Goal: Task Accomplishment & Management: Manage account settings

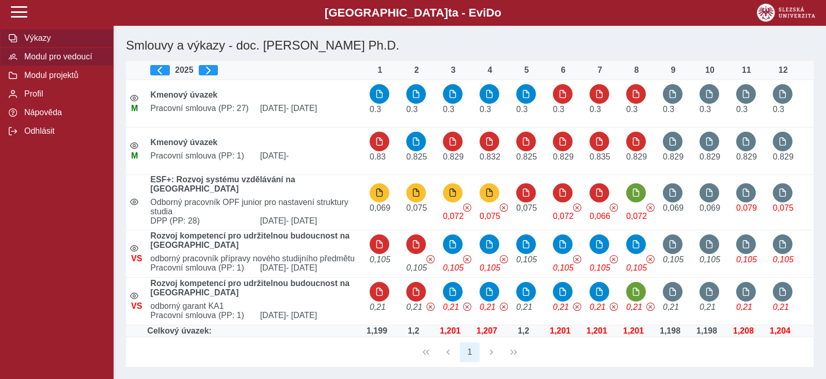
click at [41, 66] on button "Modul pro vedoucí" at bounding box center [57, 56] width 114 height 19
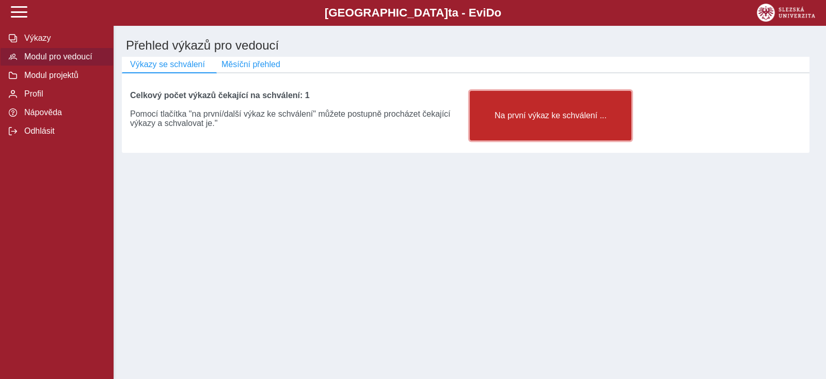
click at [601, 120] on span "Na první výkaz ke schválení ..." at bounding box center [550, 115] width 144 height 9
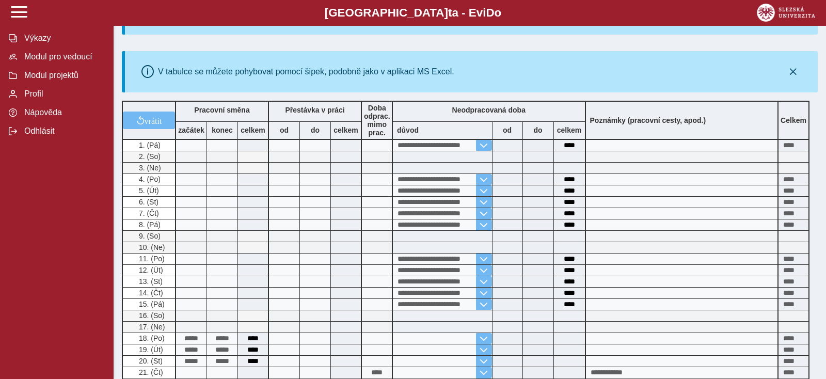
scroll to position [434, 0]
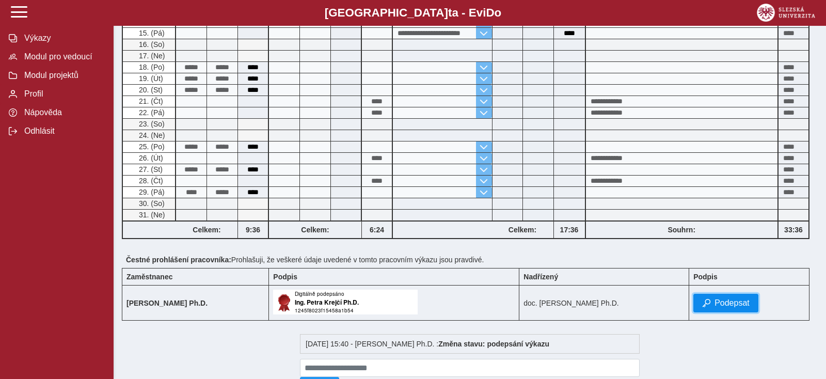
click at [740, 305] on span "Podepsat" at bounding box center [731, 302] width 35 height 9
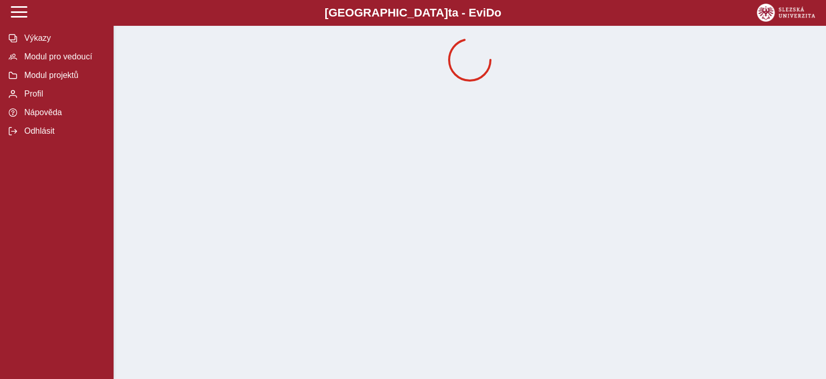
scroll to position [0, 0]
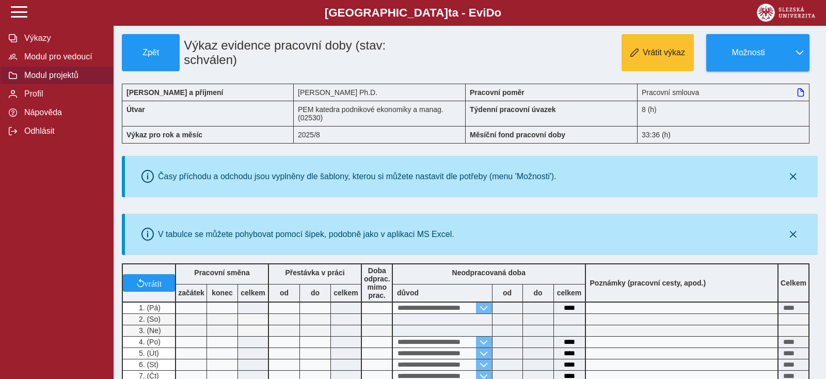
click at [50, 80] on span "Modul projektů" at bounding box center [63, 75] width 84 height 9
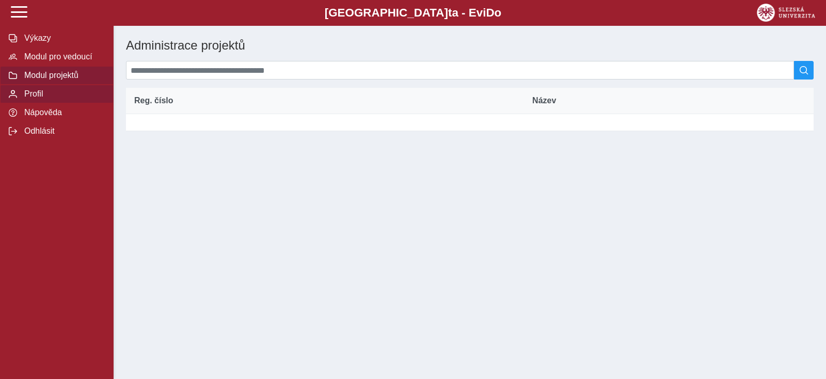
click at [40, 103] on button "Profil" at bounding box center [57, 94] width 114 height 19
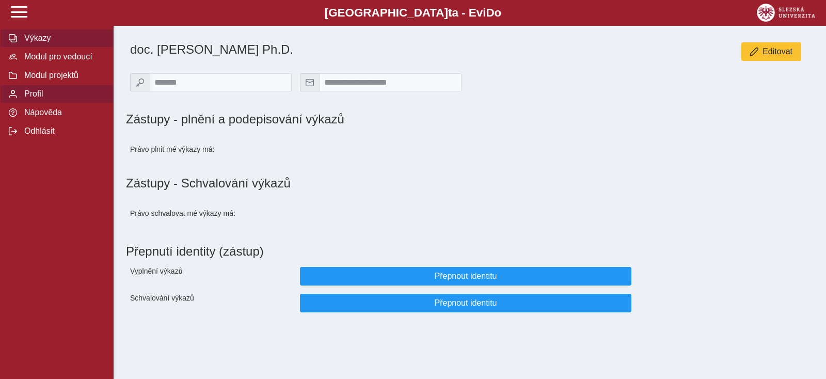
click at [50, 43] on span "Výkazy" at bounding box center [63, 38] width 84 height 9
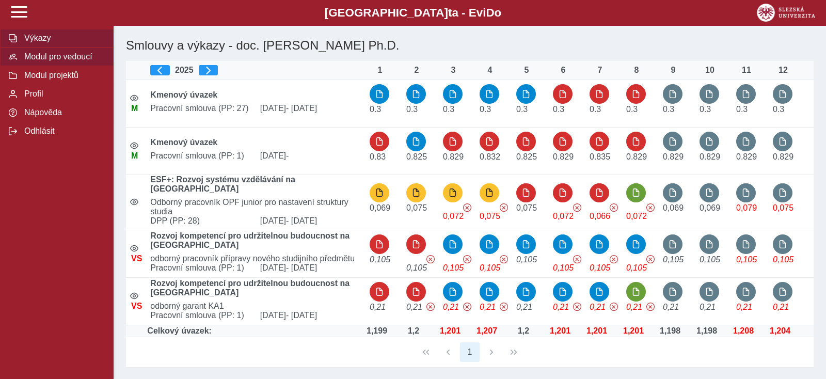
click at [49, 61] on span "Modul pro vedoucí" at bounding box center [63, 56] width 84 height 9
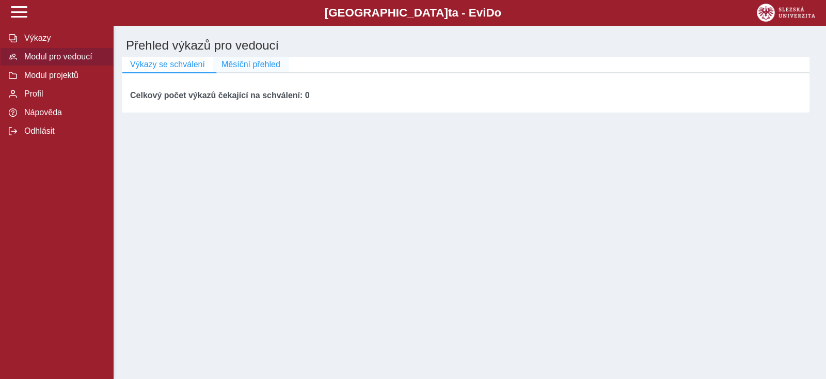
click at [249, 63] on span "Měsíční přehled" at bounding box center [250, 64] width 59 height 9
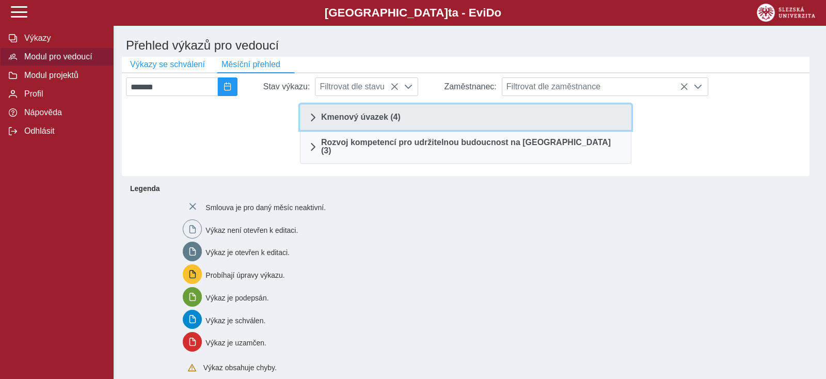
click at [346, 121] on span "Kmenový úvazek (4)" at bounding box center [360, 117] width 79 height 8
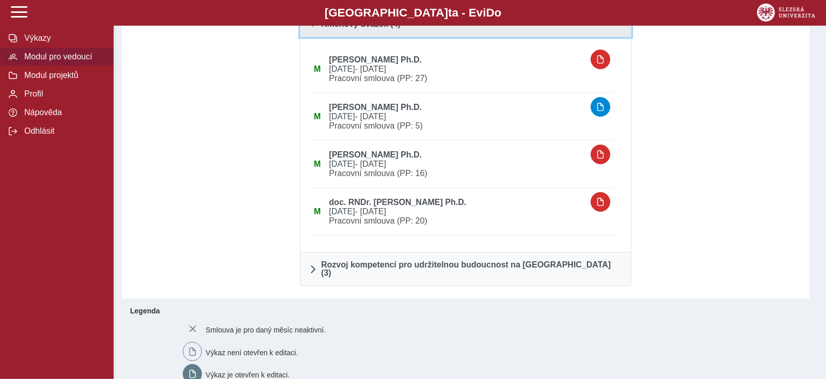
scroll to position [108, 0]
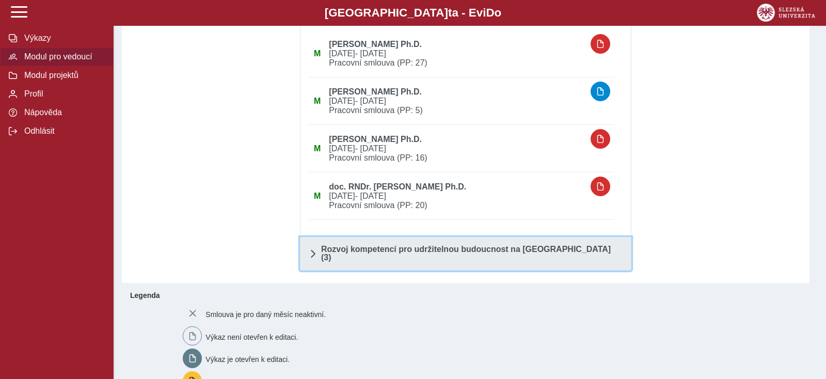
click at [368, 248] on span "Rozvoj kompetencí pro udržitelnou budoucnost na [GEOGRAPHIC_DATA] (3)" at bounding box center [471, 253] width 301 height 17
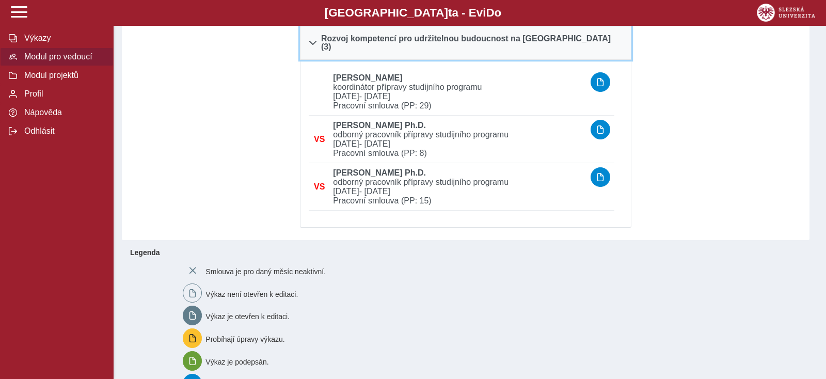
scroll to position [0, 0]
